Goal: Check status: Check status

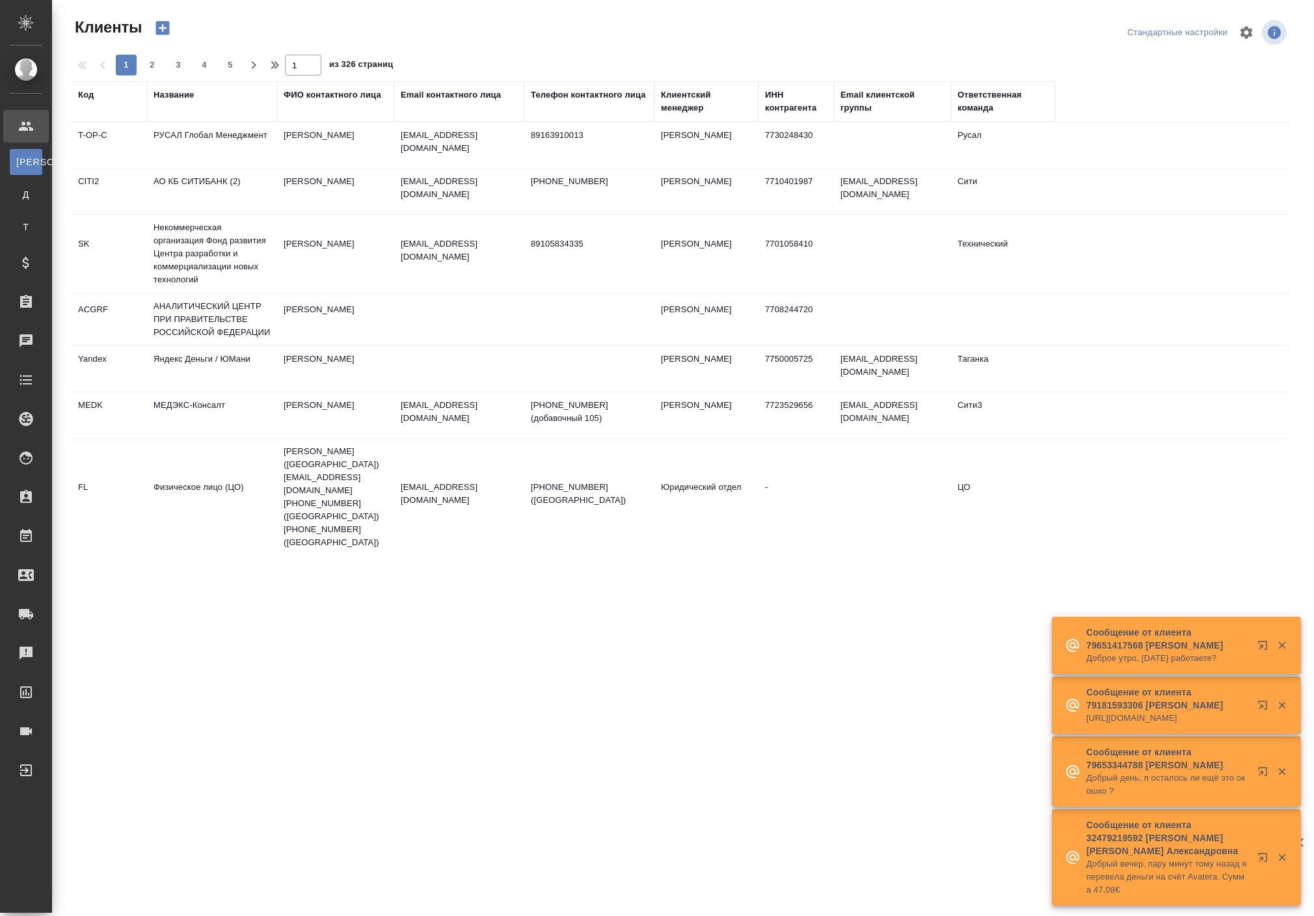
select select "RU"
click at [691, 697] on div ".cls-1 fill:#fff; AWATERA Solokha Petro Клиенты К Клиенты Д Договоры Т Тендеры …" at bounding box center [657, 458] width 1314 height 916
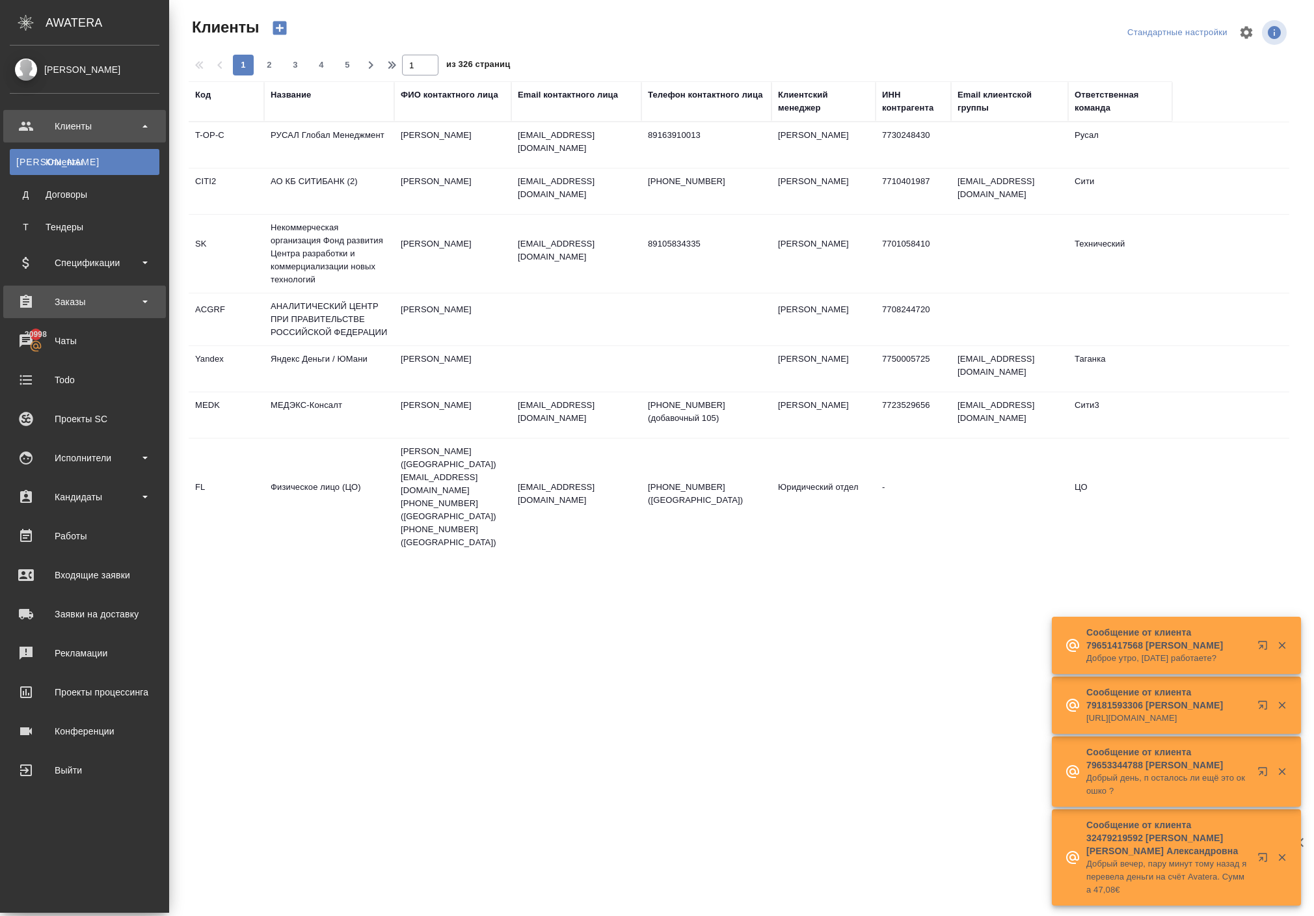
click at [85, 306] on div "Заказы" at bounding box center [85, 302] width 150 height 20
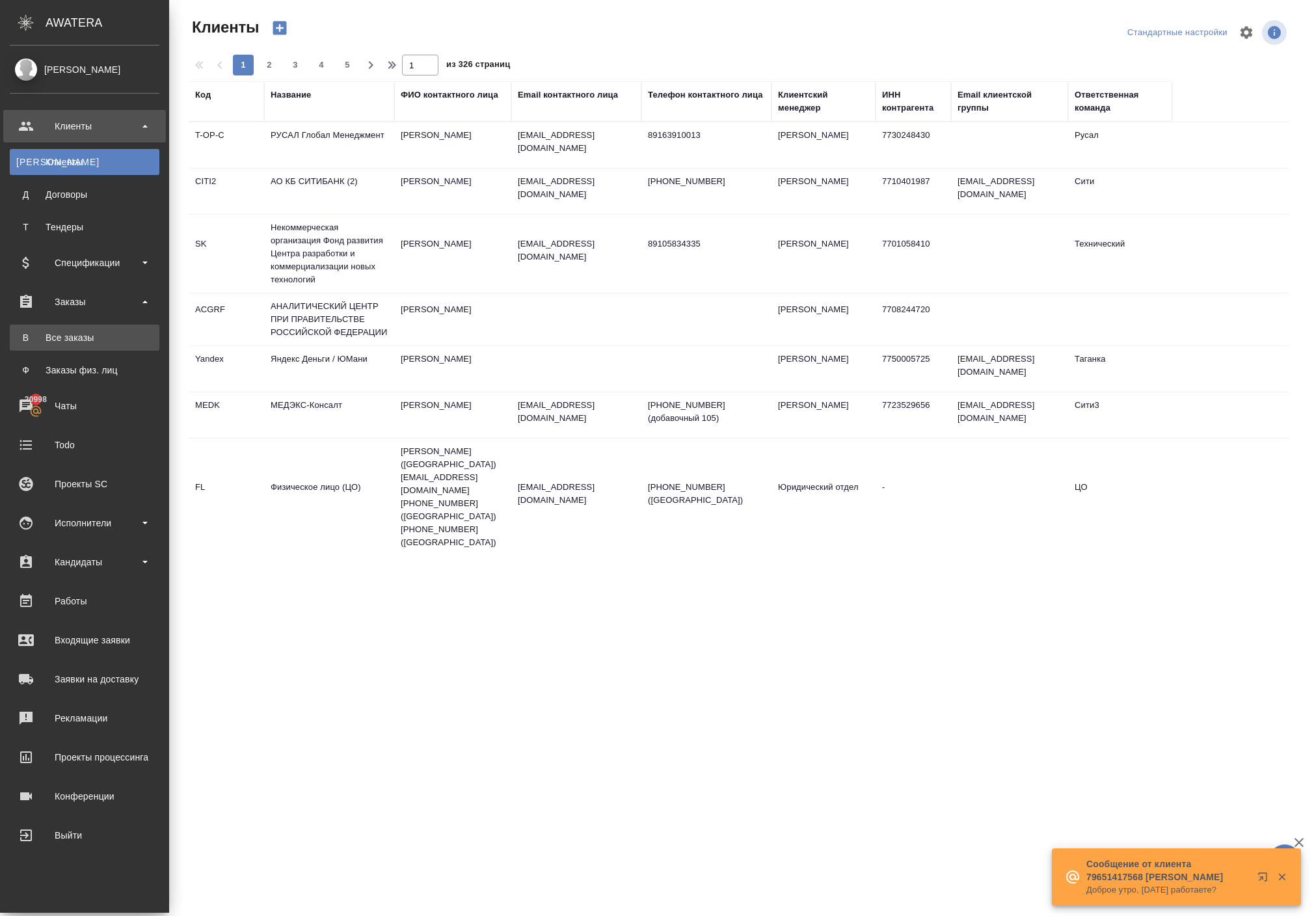
click at [86, 341] on div "Все заказы" at bounding box center [84, 337] width 137 height 13
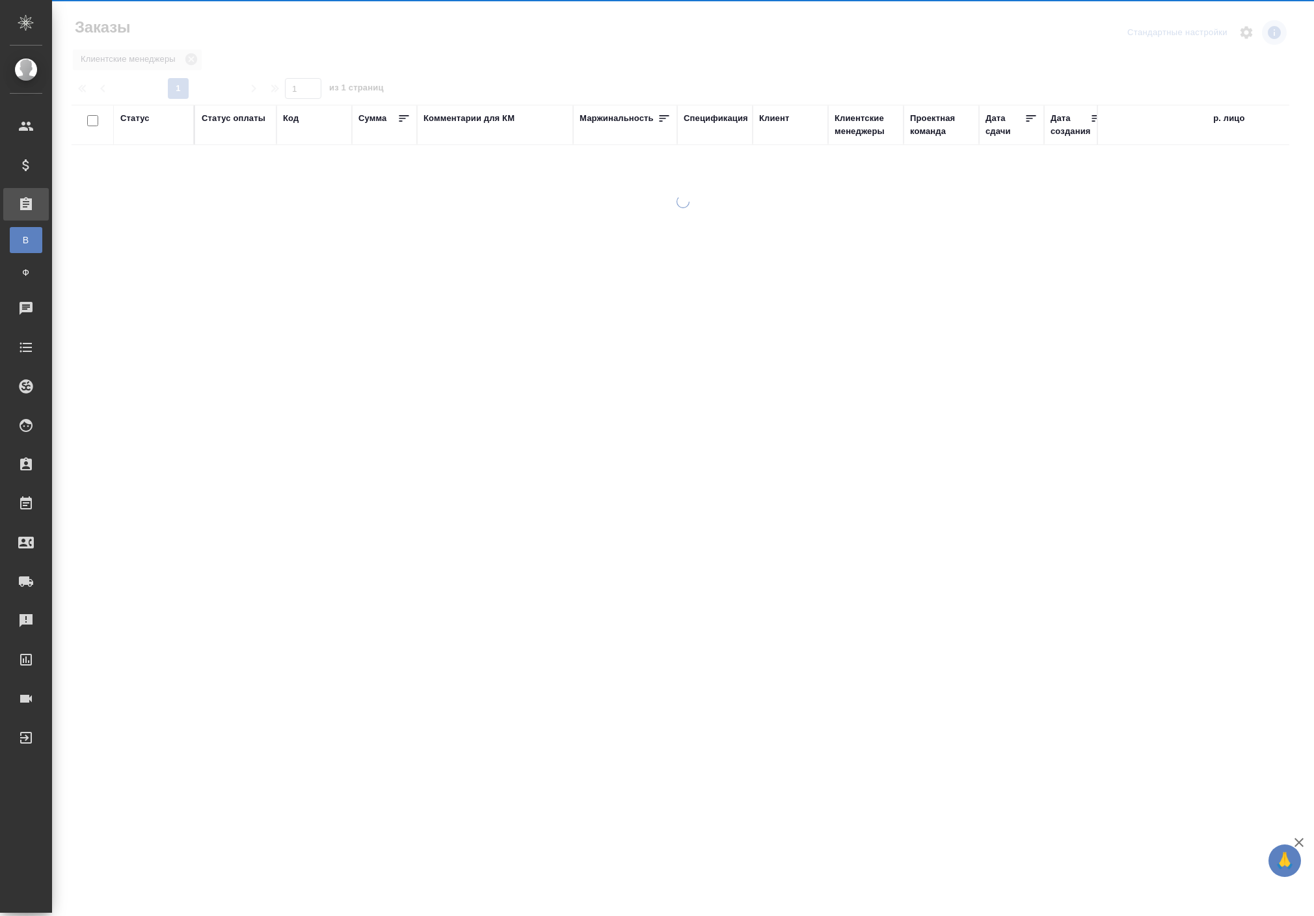
click at [86, 341] on div at bounding box center [683, 387] width 1262 height 385
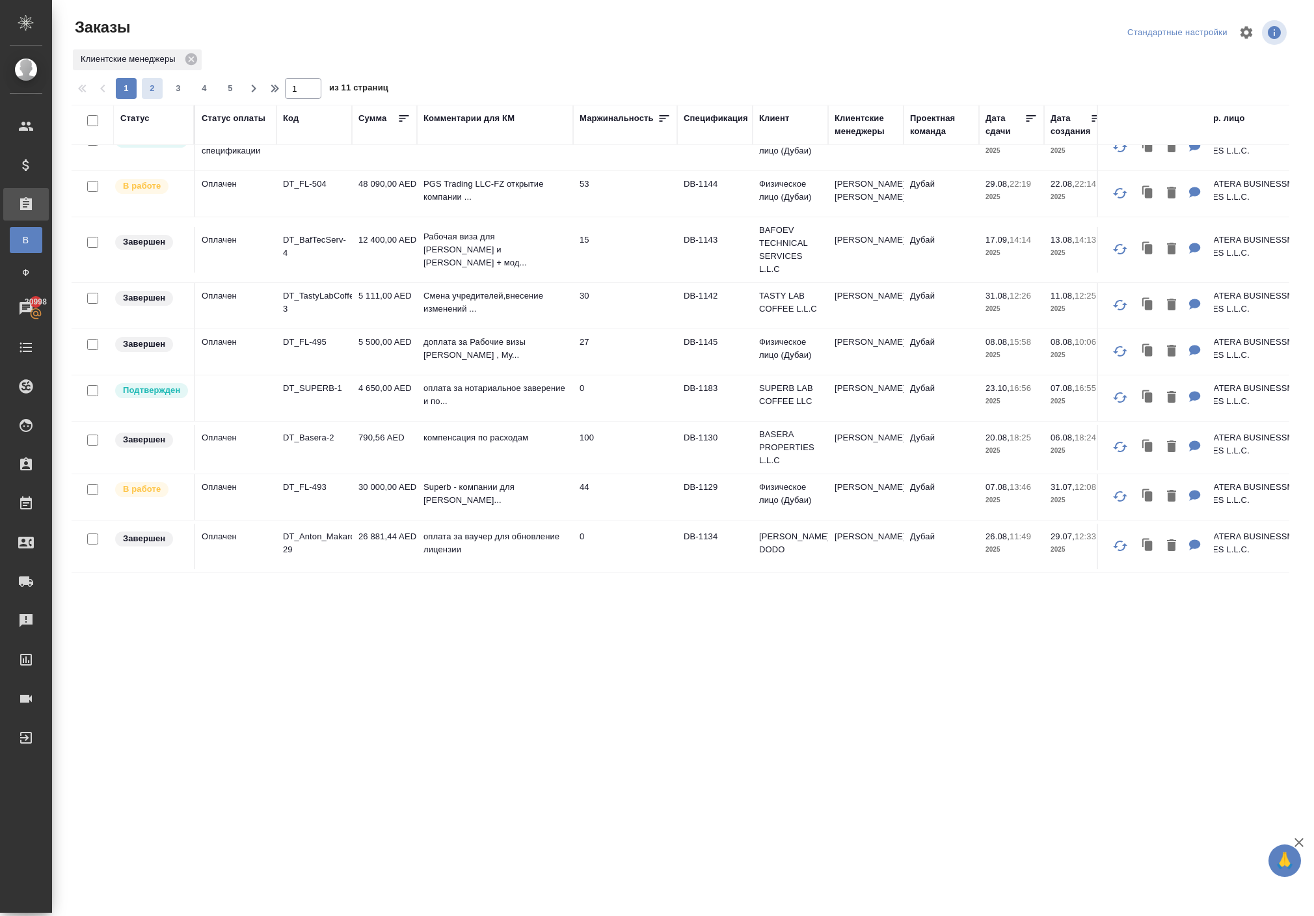
click at [163, 95] on span "2" at bounding box center [152, 88] width 21 height 13
type input "2"
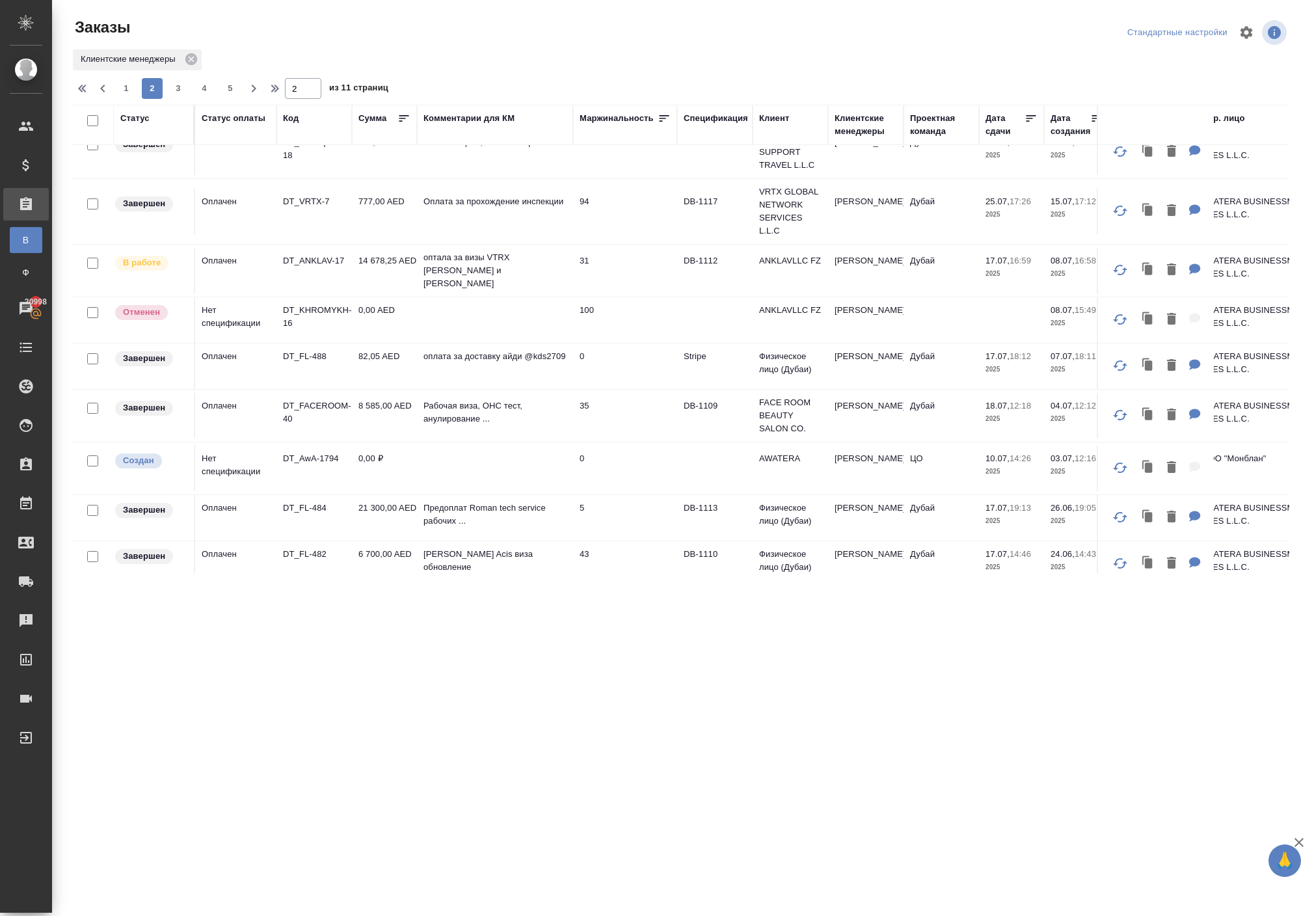
scroll to position [121, 0]
click at [333, 265] on p "DT_ANKLAV-17" at bounding box center [314, 258] width 62 height 13
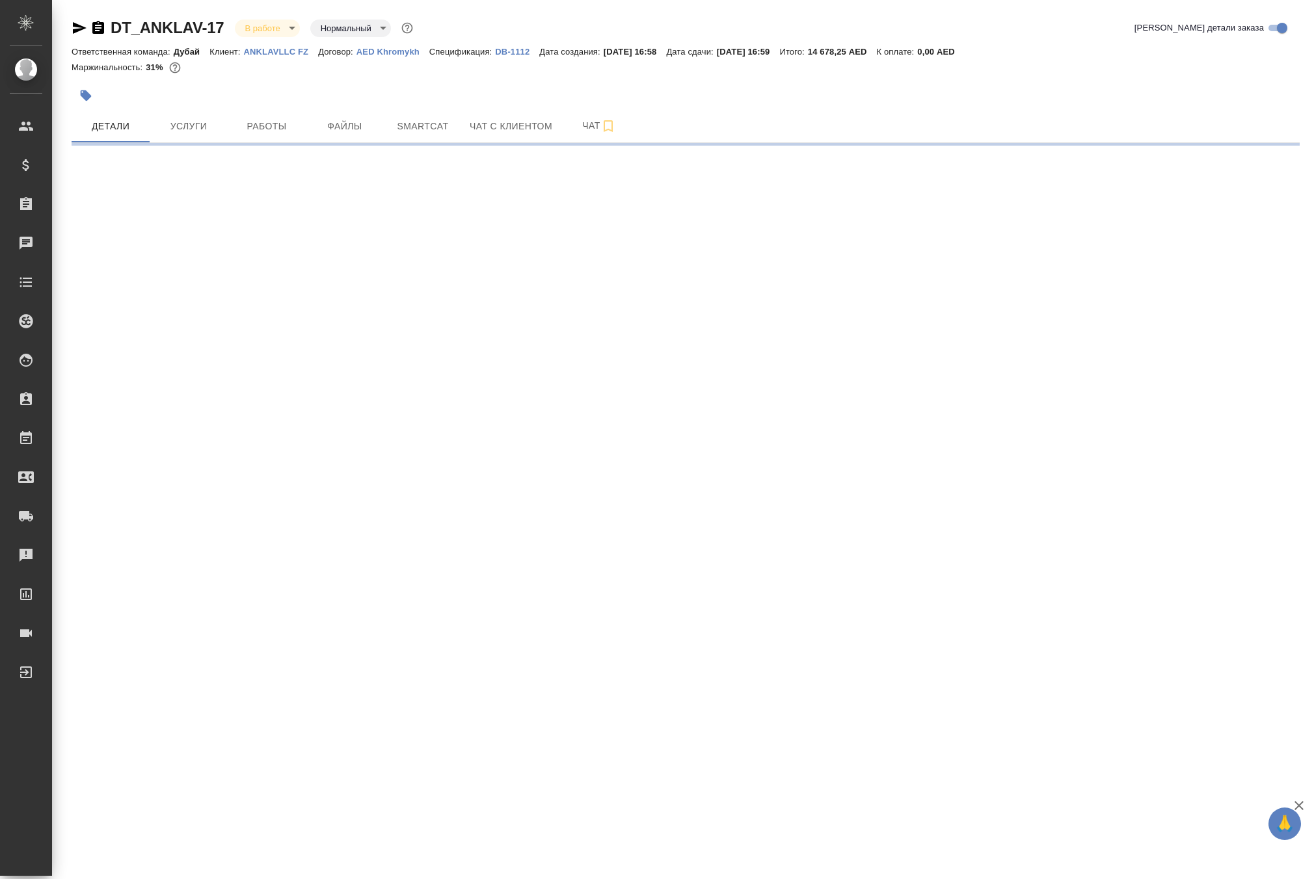
select select "RU"
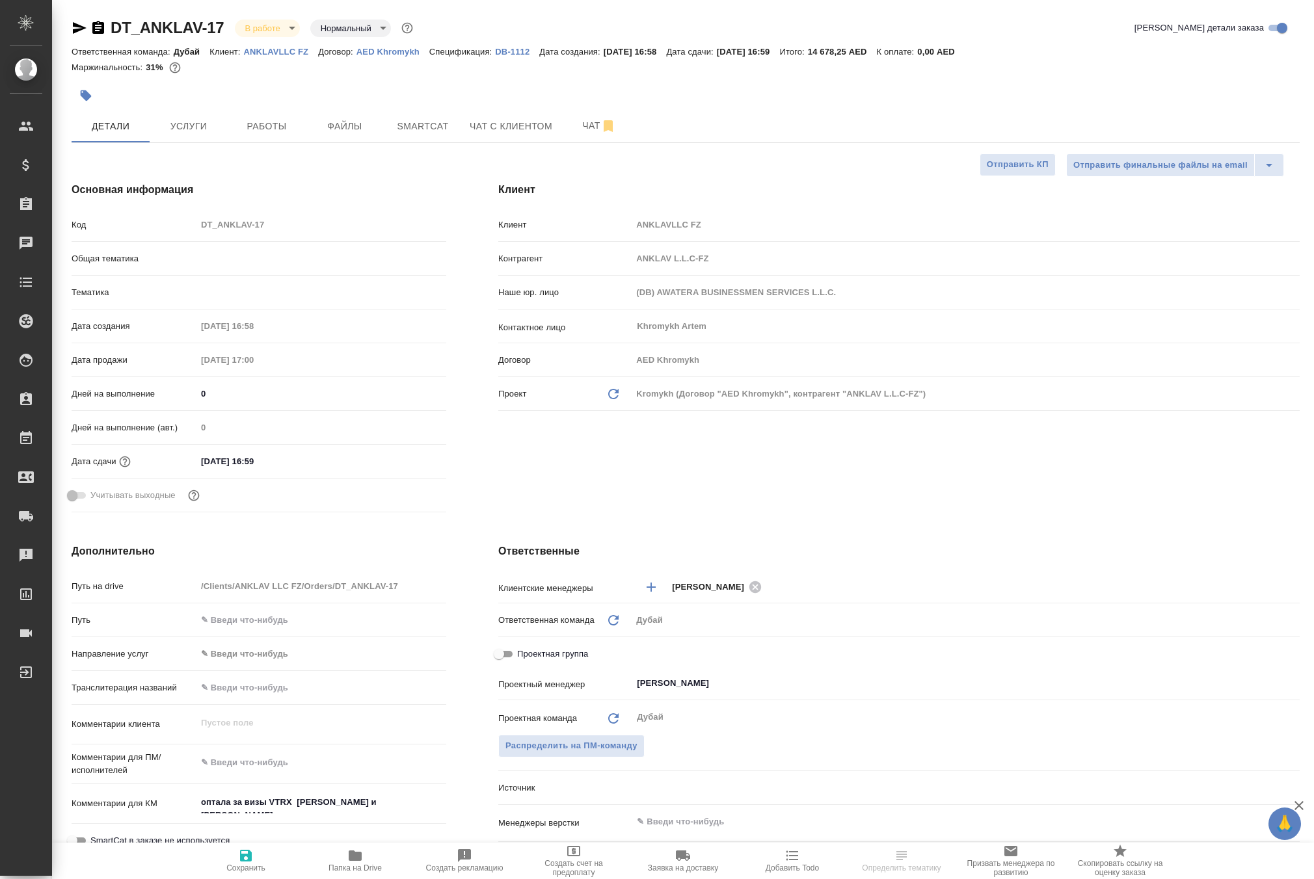
type textarea "x"
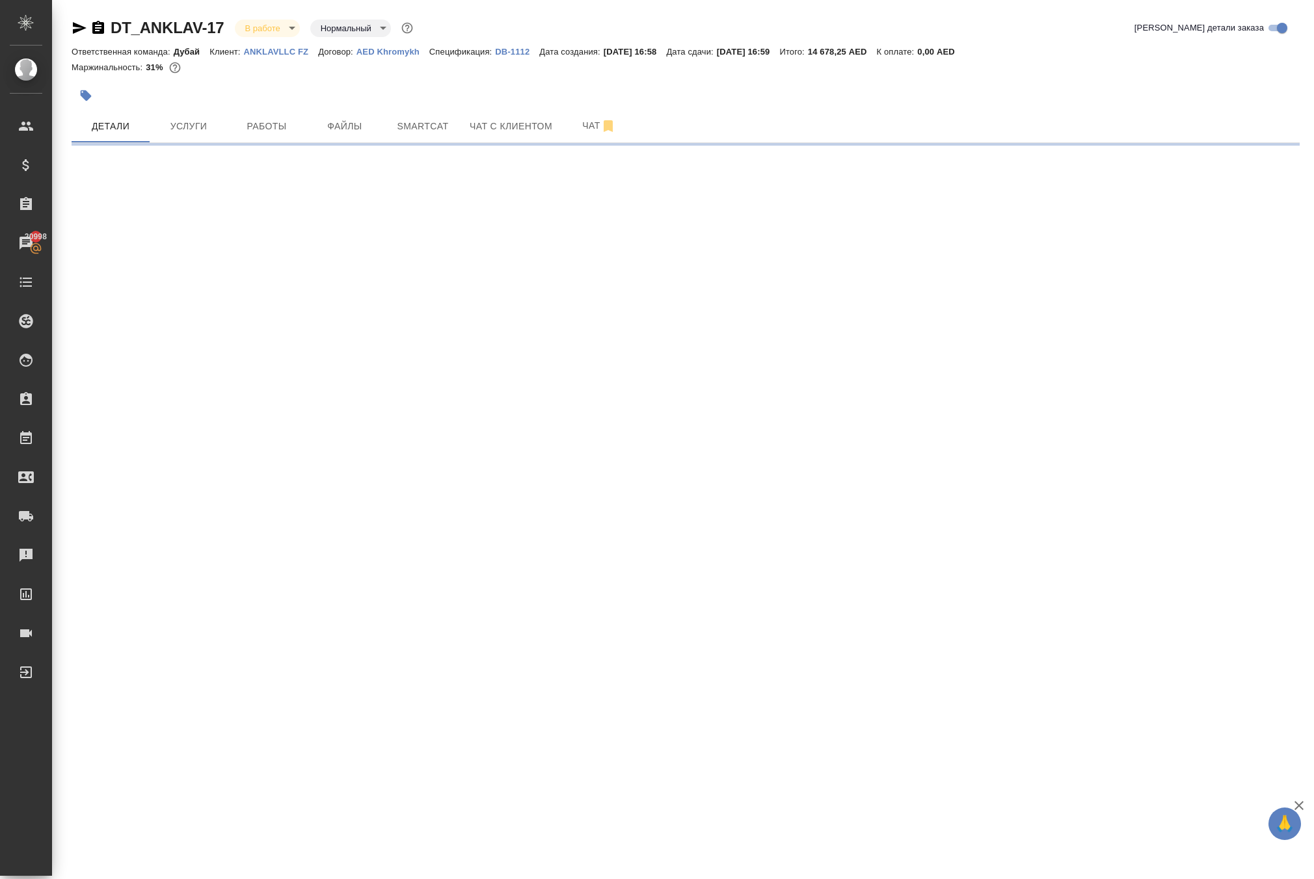
select select "RU"
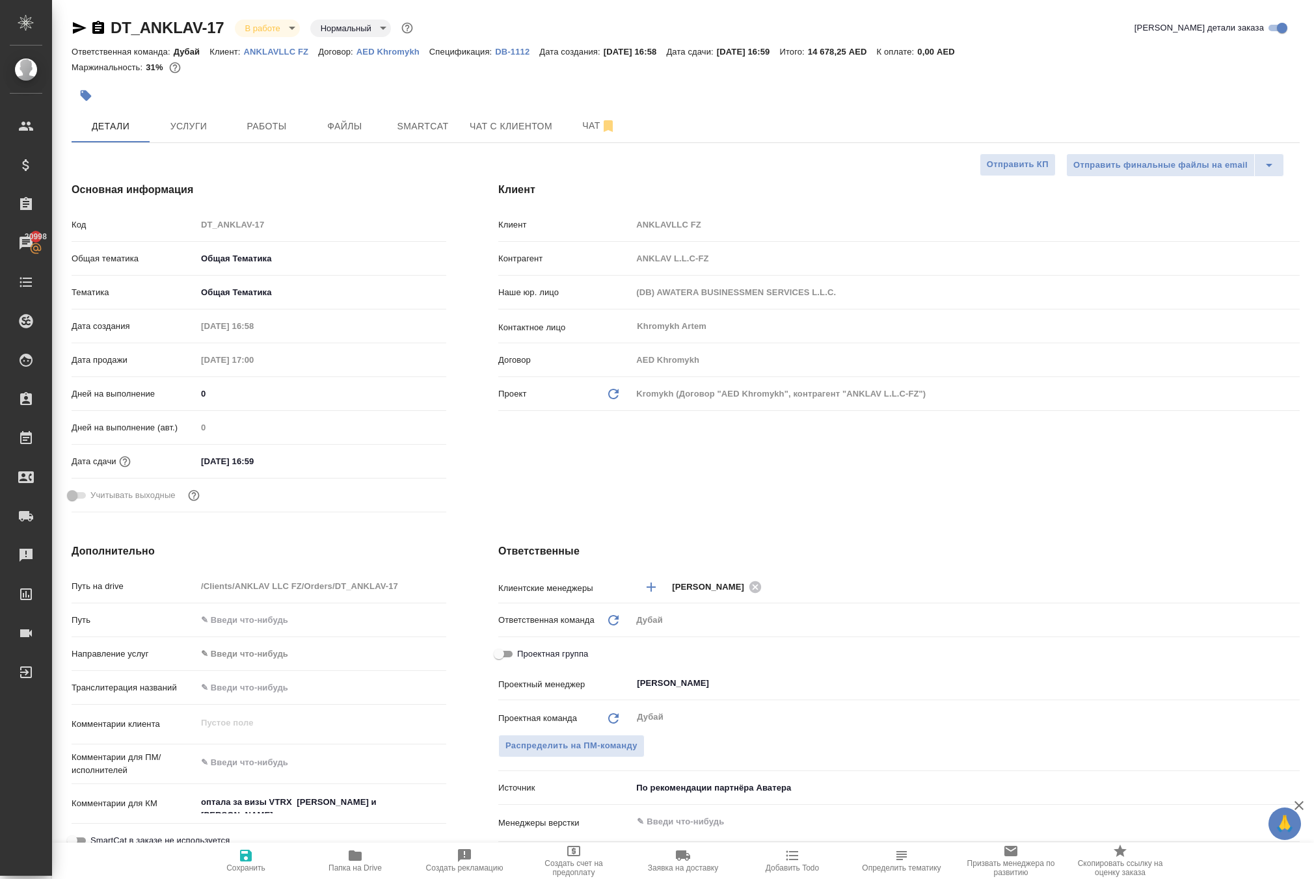
type textarea "x"
click at [265, 142] on button "Работы" at bounding box center [267, 126] width 78 height 33
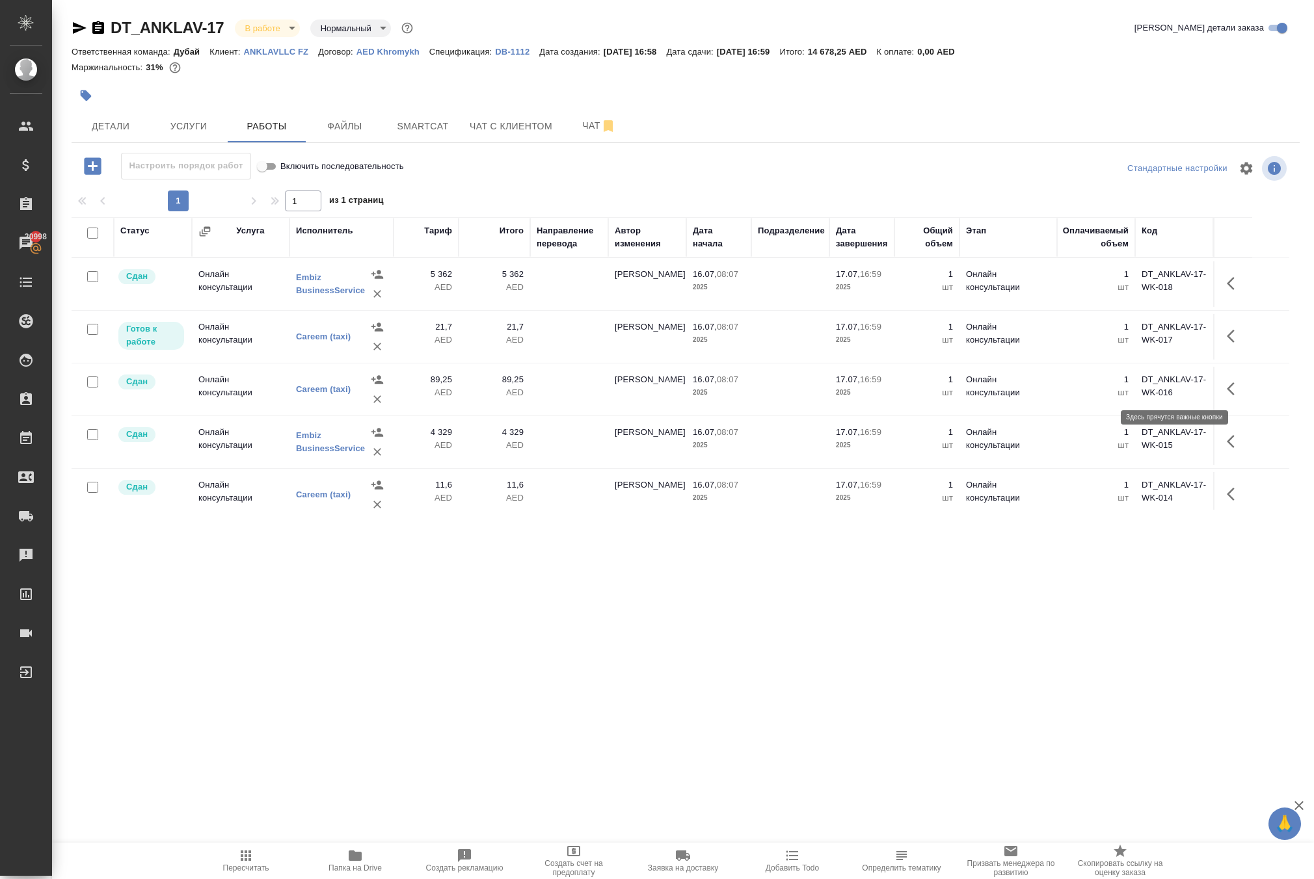
click at [1227, 291] on icon "button" at bounding box center [1235, 284] width 16 height 16
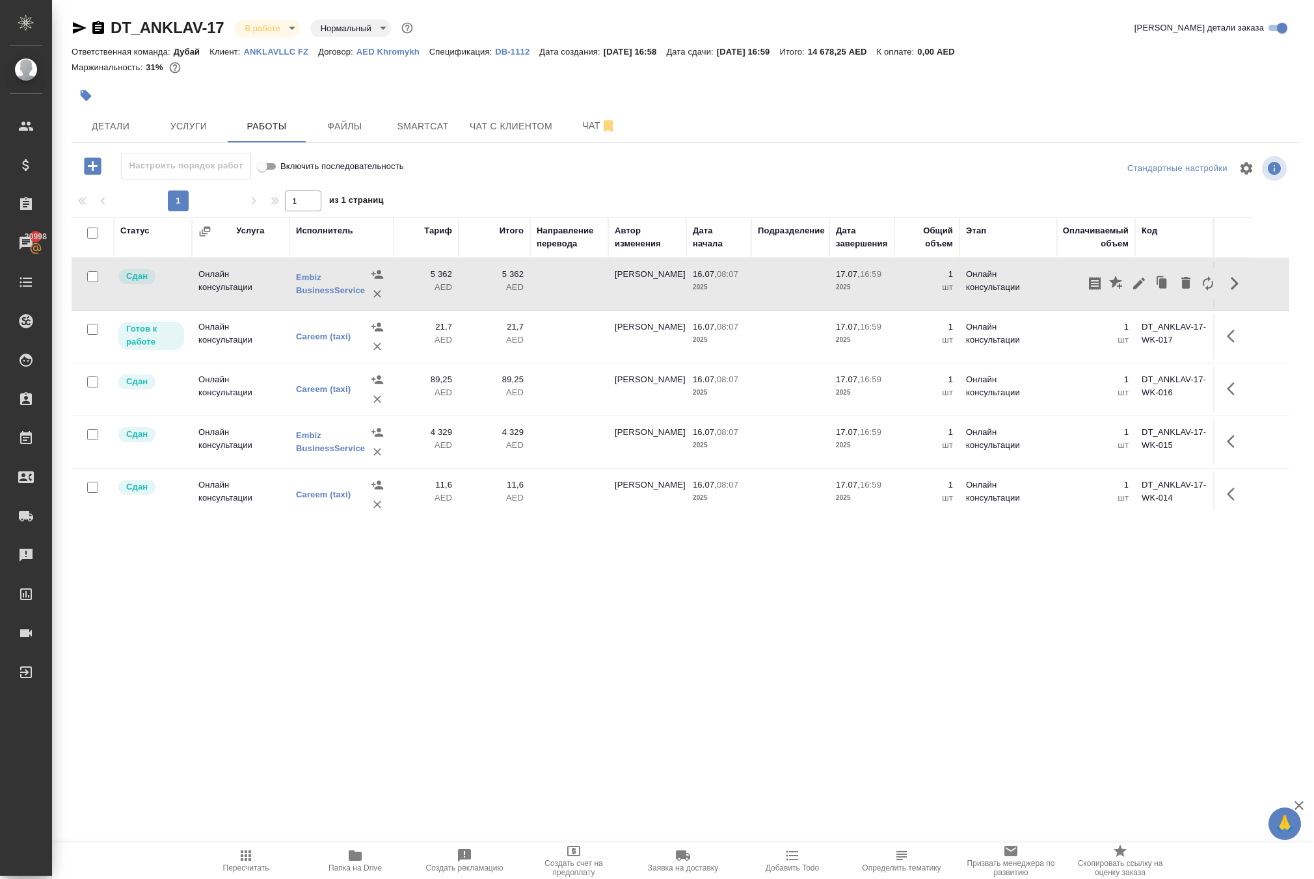
click at [803, 307] on td at bounding box center [790, 284] width 78 height 46
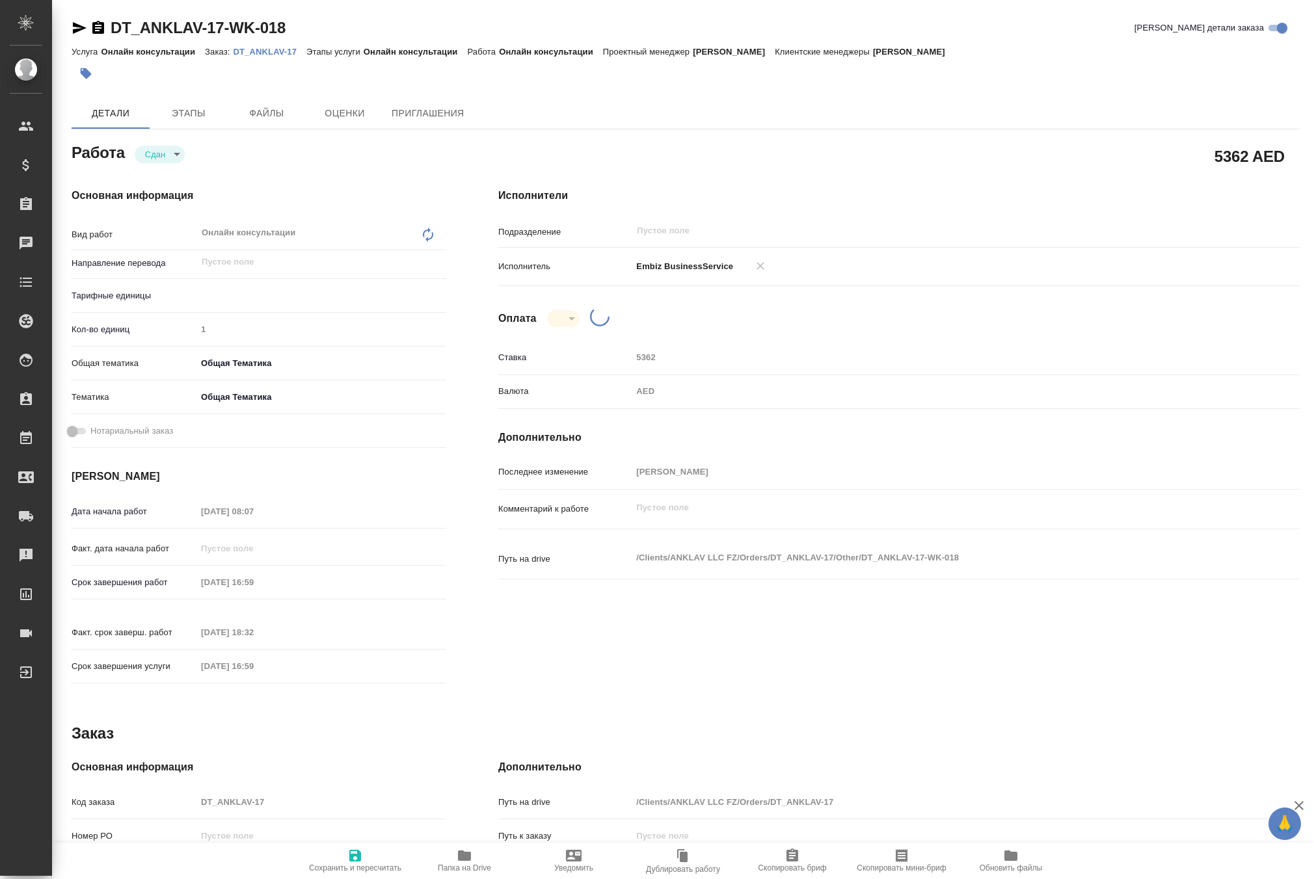
type textarea "x"
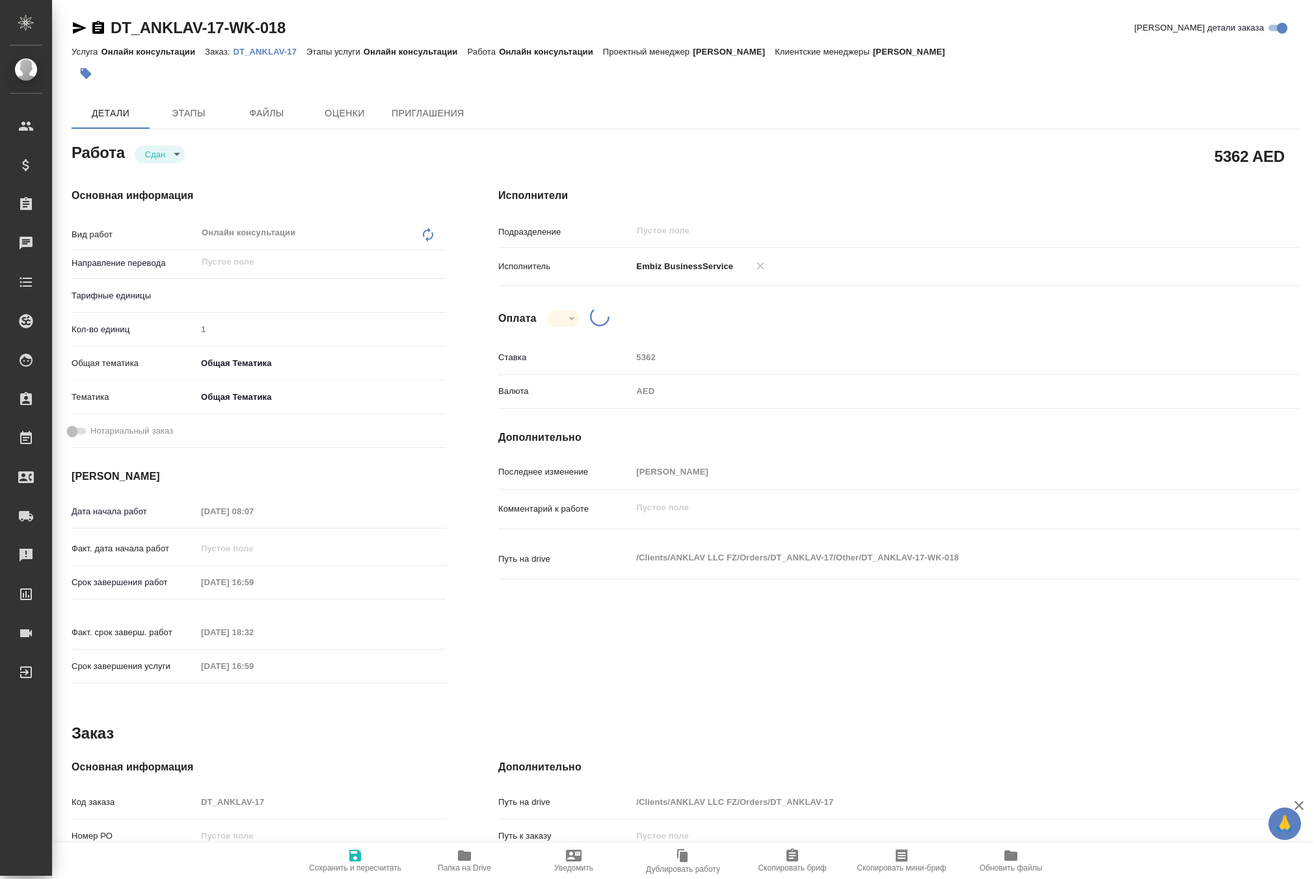
type textarea "x"
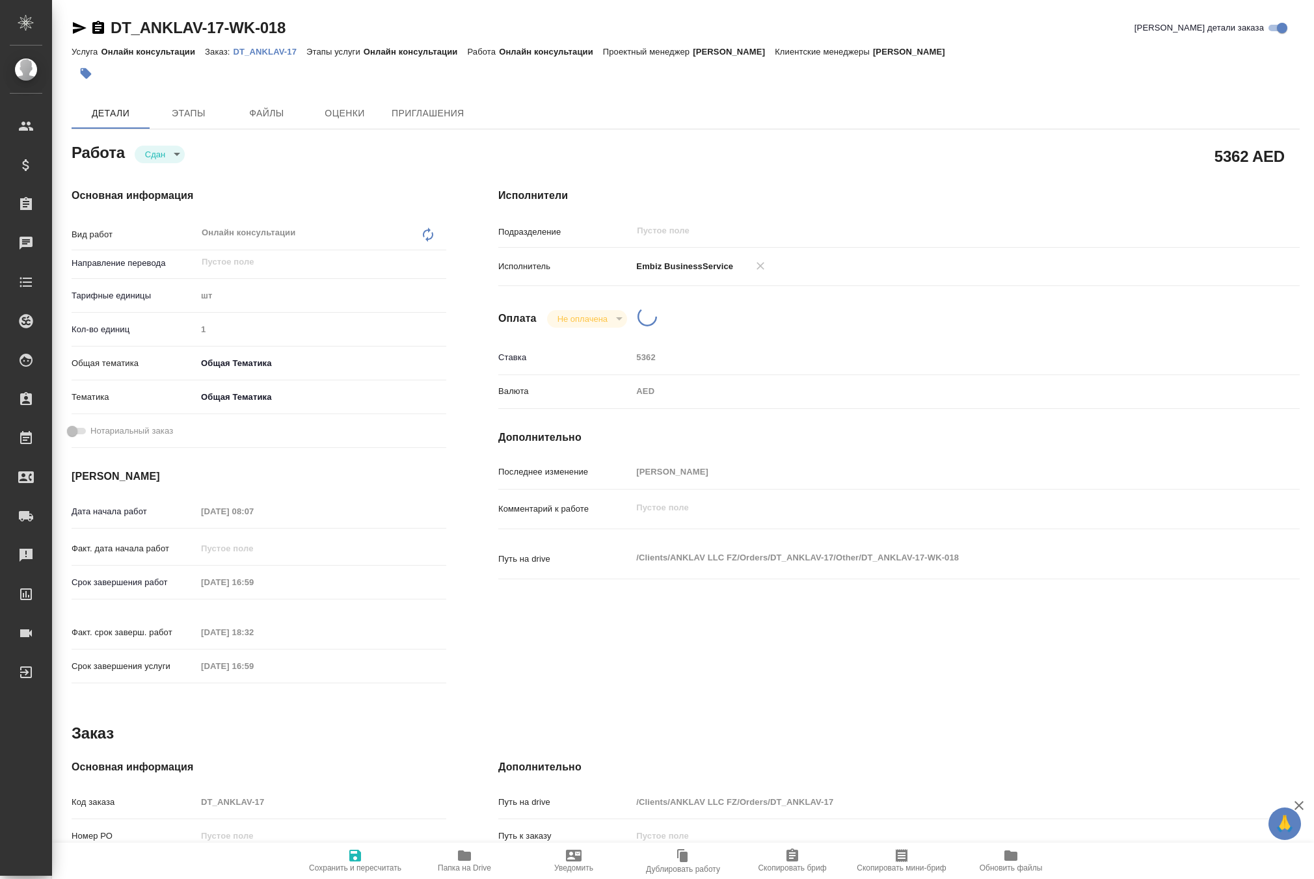
type textarea "x"
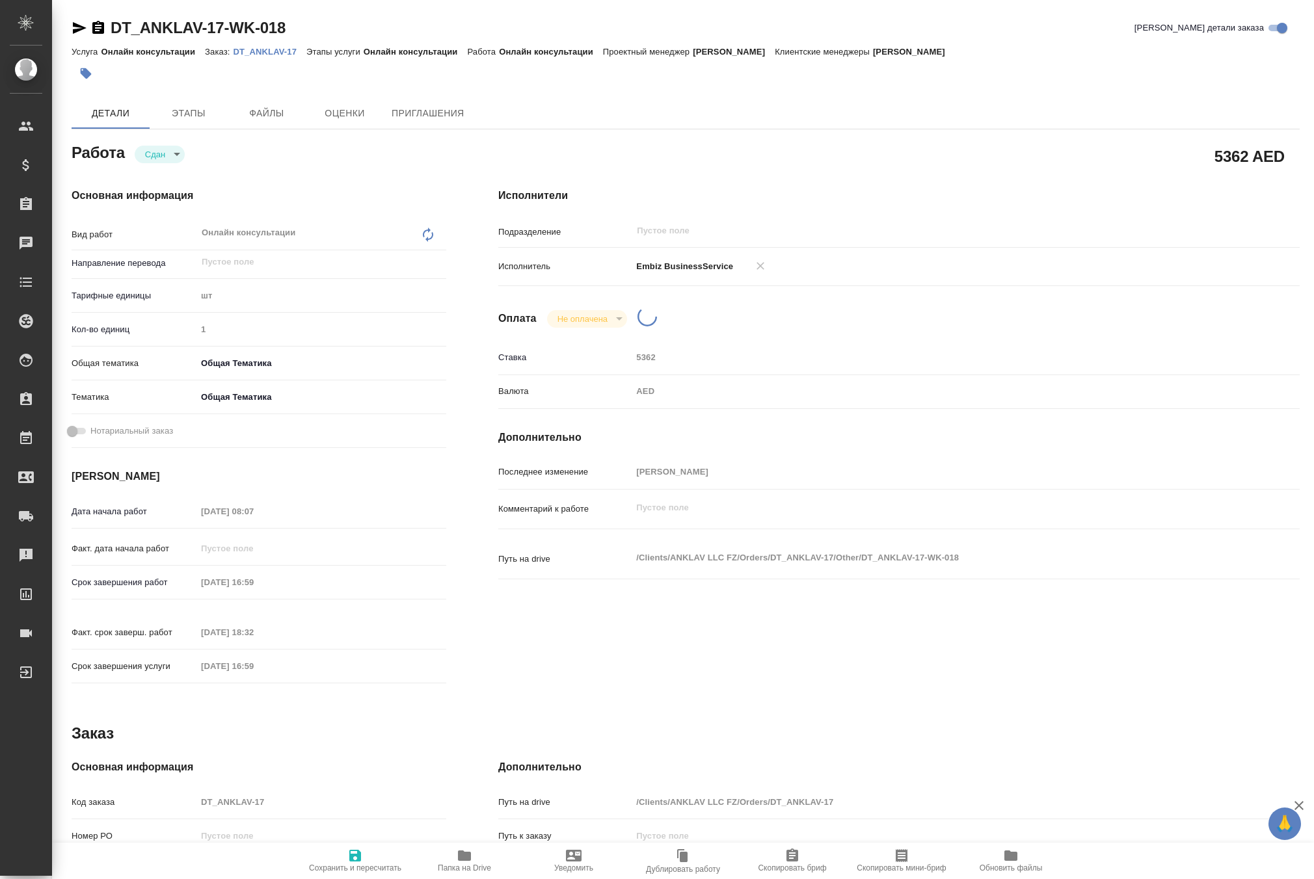
type textarea "x"
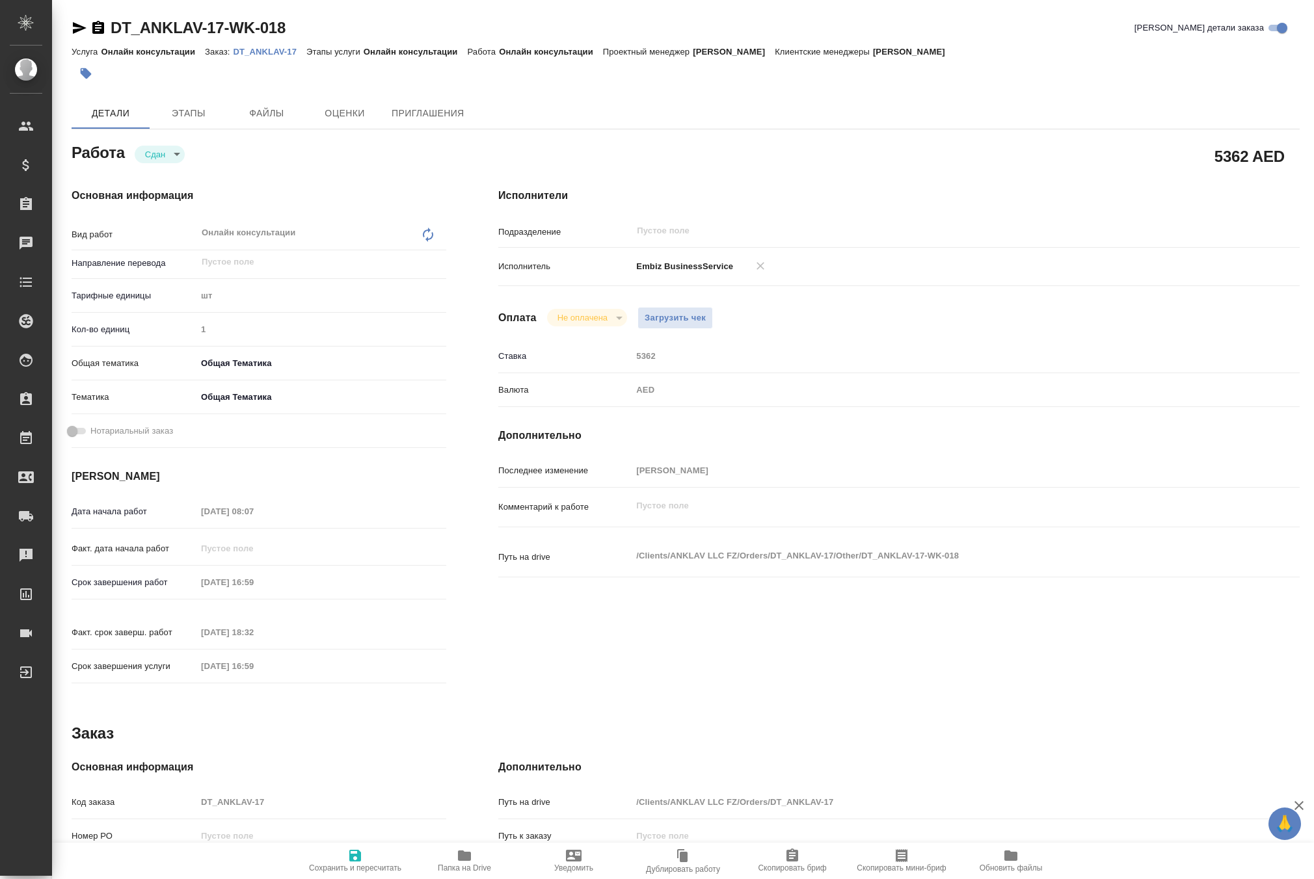
type textarea "x"
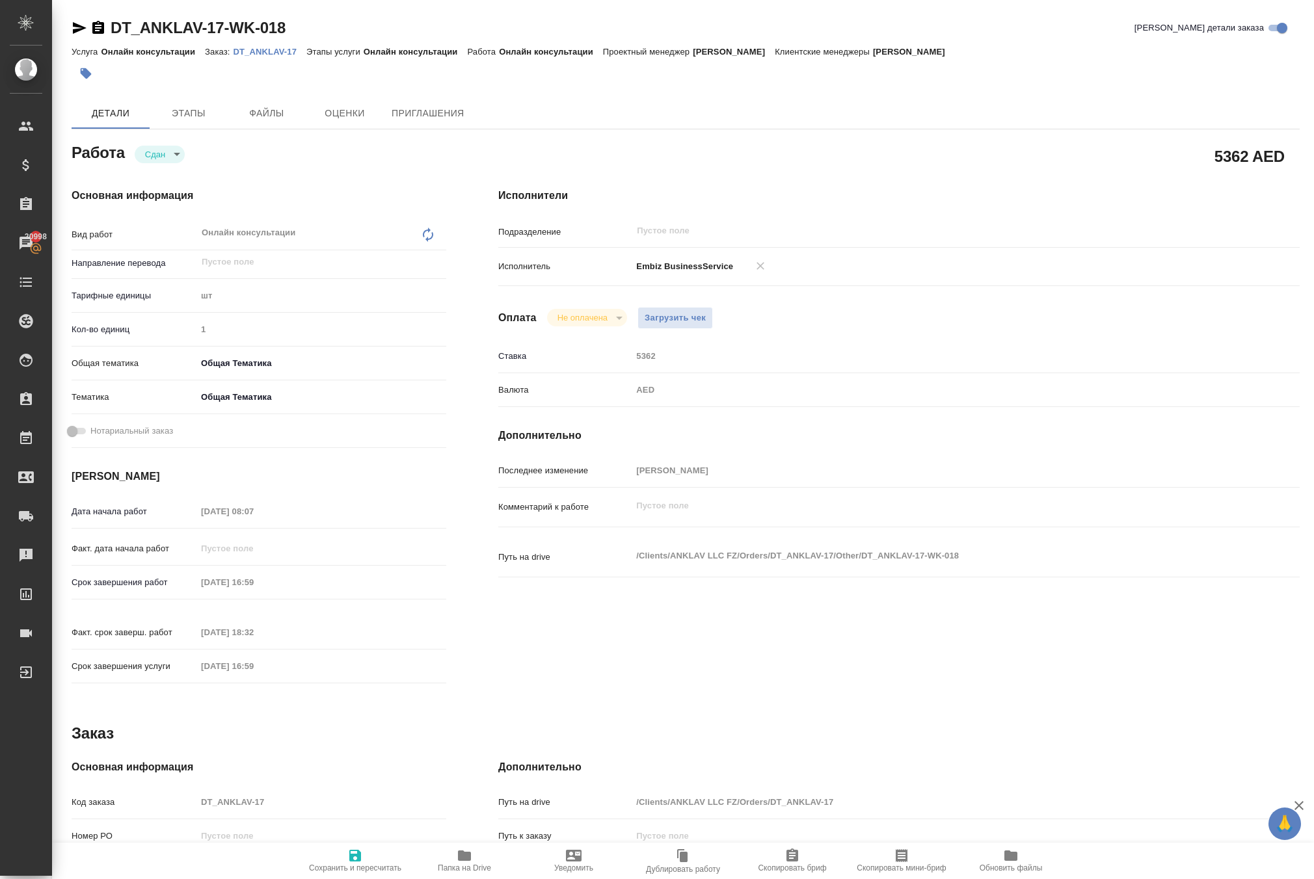
type textarea "x"
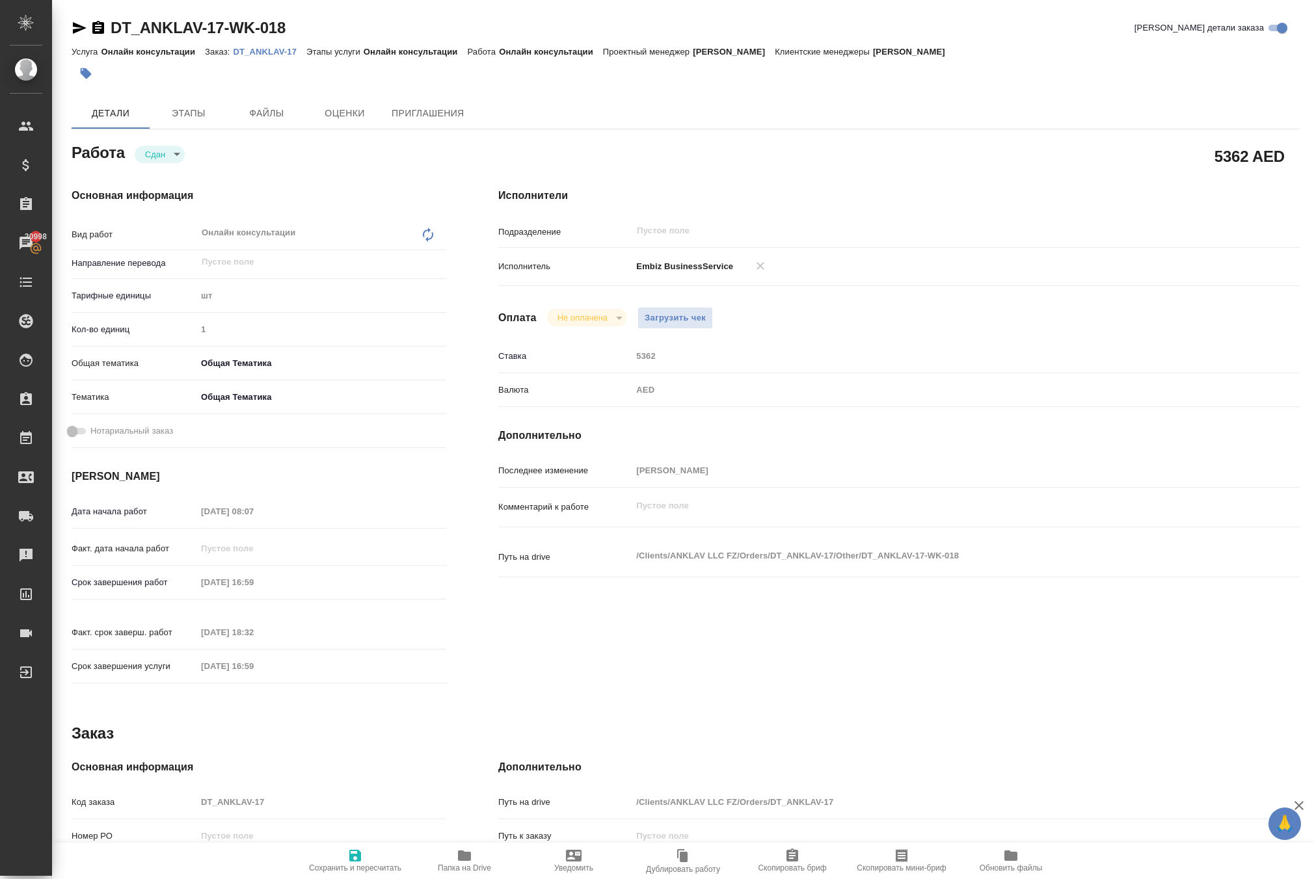
click at [246, 31] on link "DT_ANKLAV-17-WK-018" at bounding box center [198, 28] width 175 height 18
type textarea "x"
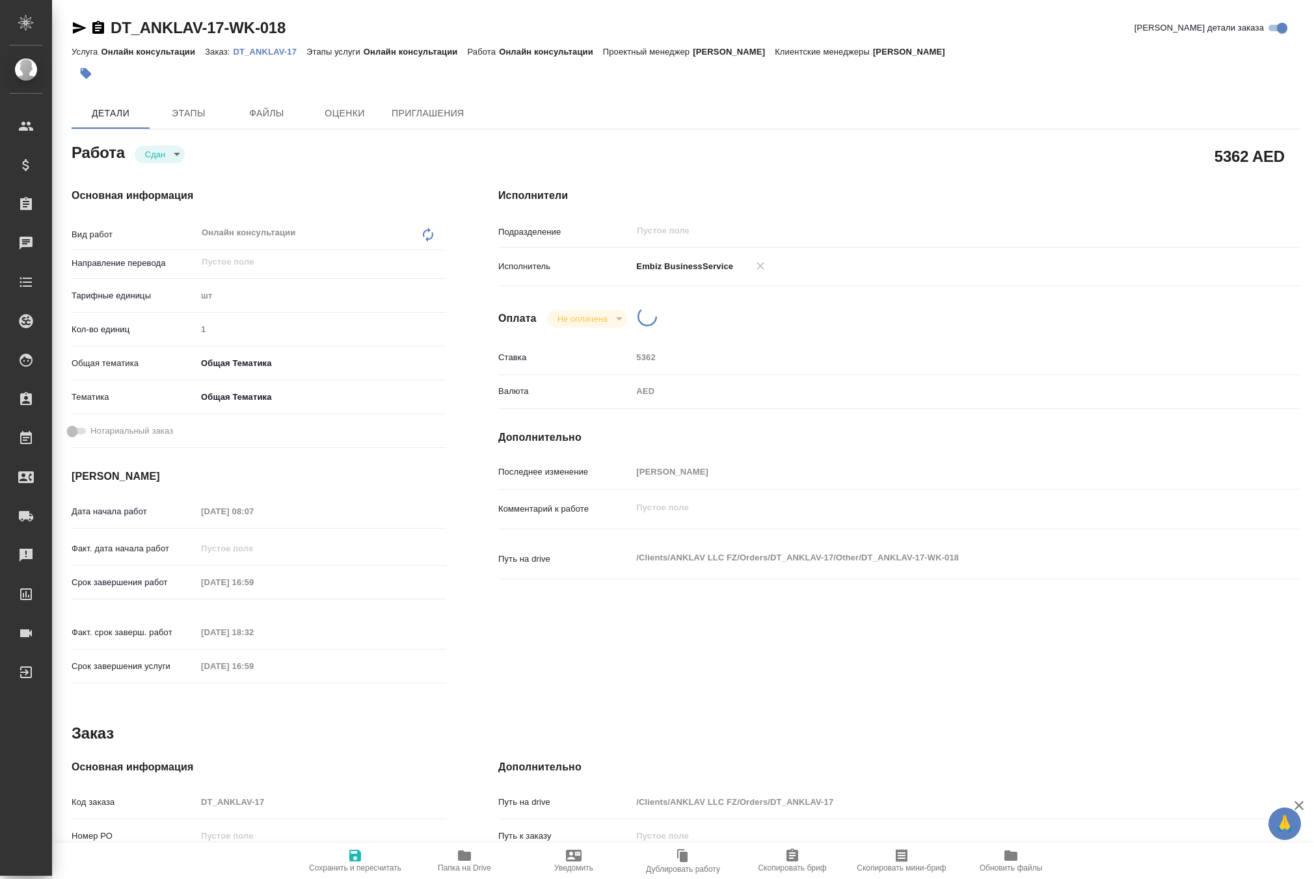
type textarea "x"
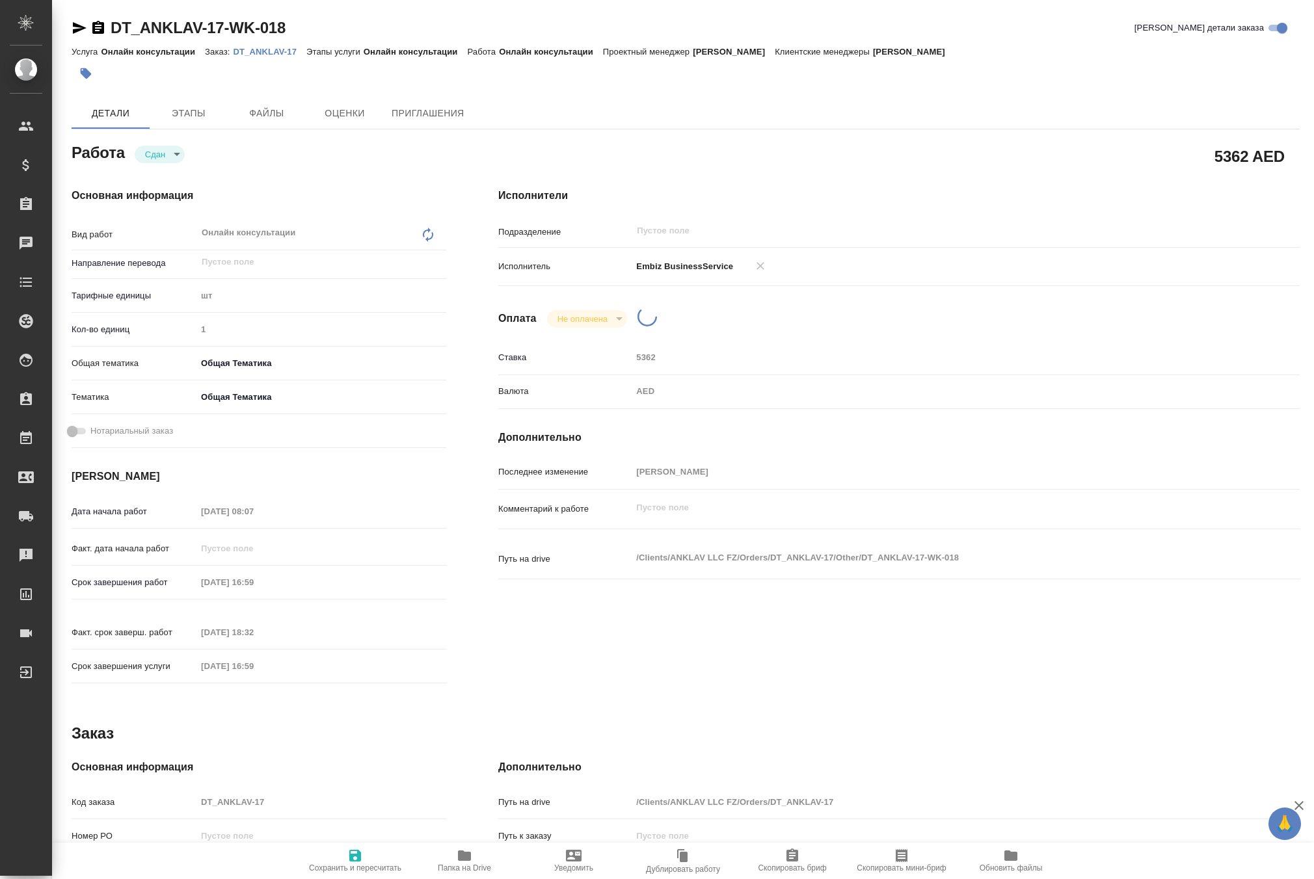
type textarea "x"
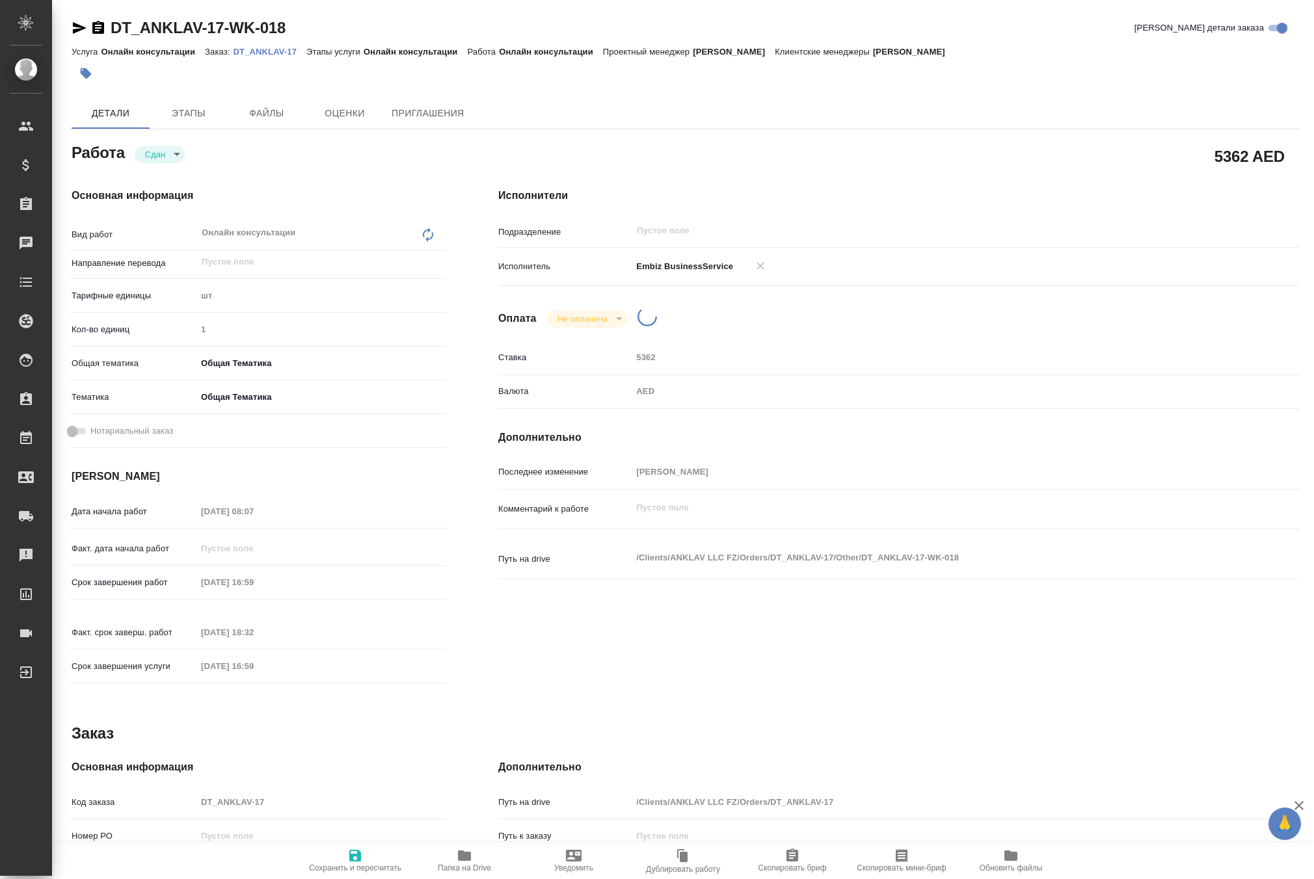
type textarea "x"
